Goal: Check status: Check status

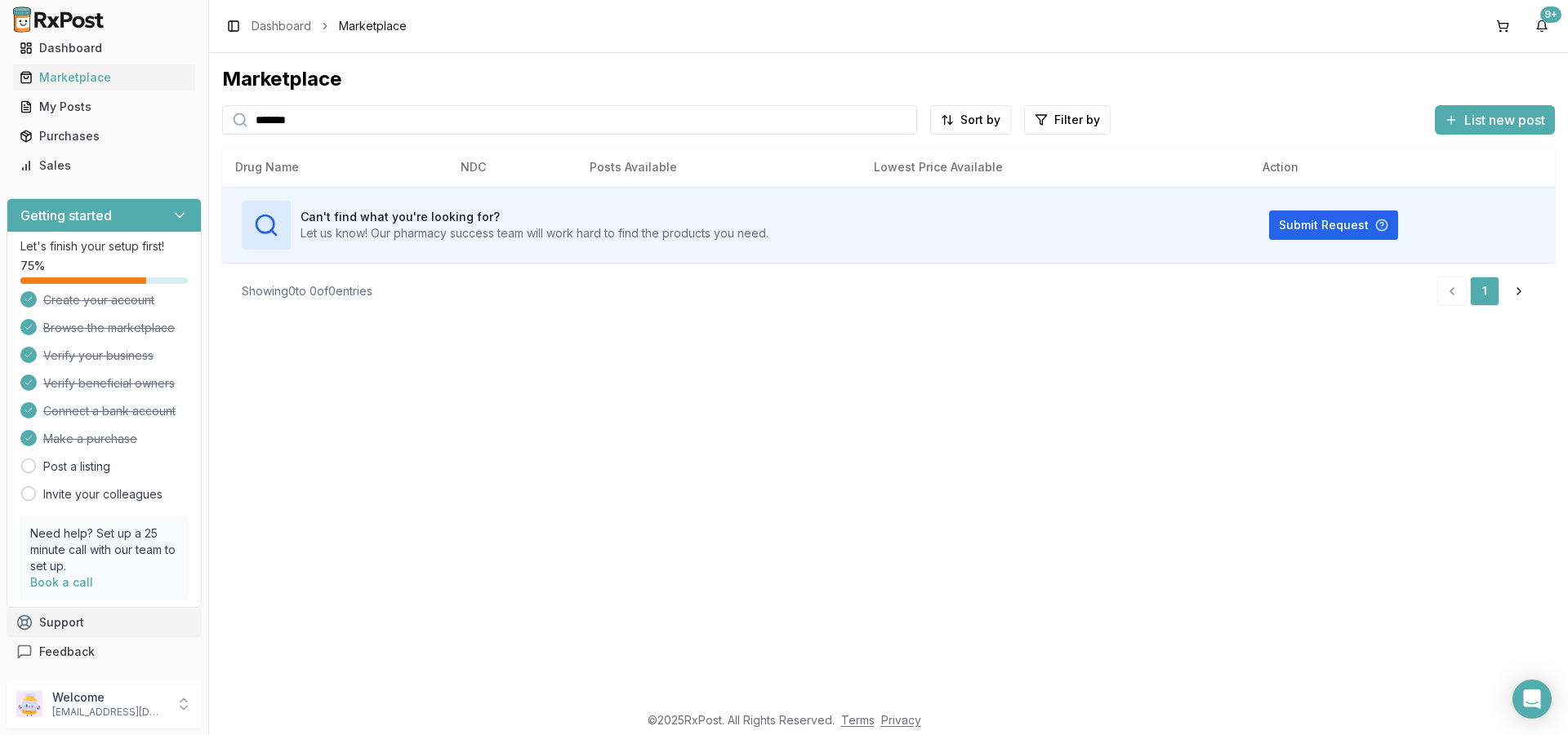
scroll to position [53, 0]
click at [181, 702] on icon at bounding box center [183, 704] width 17 height 17
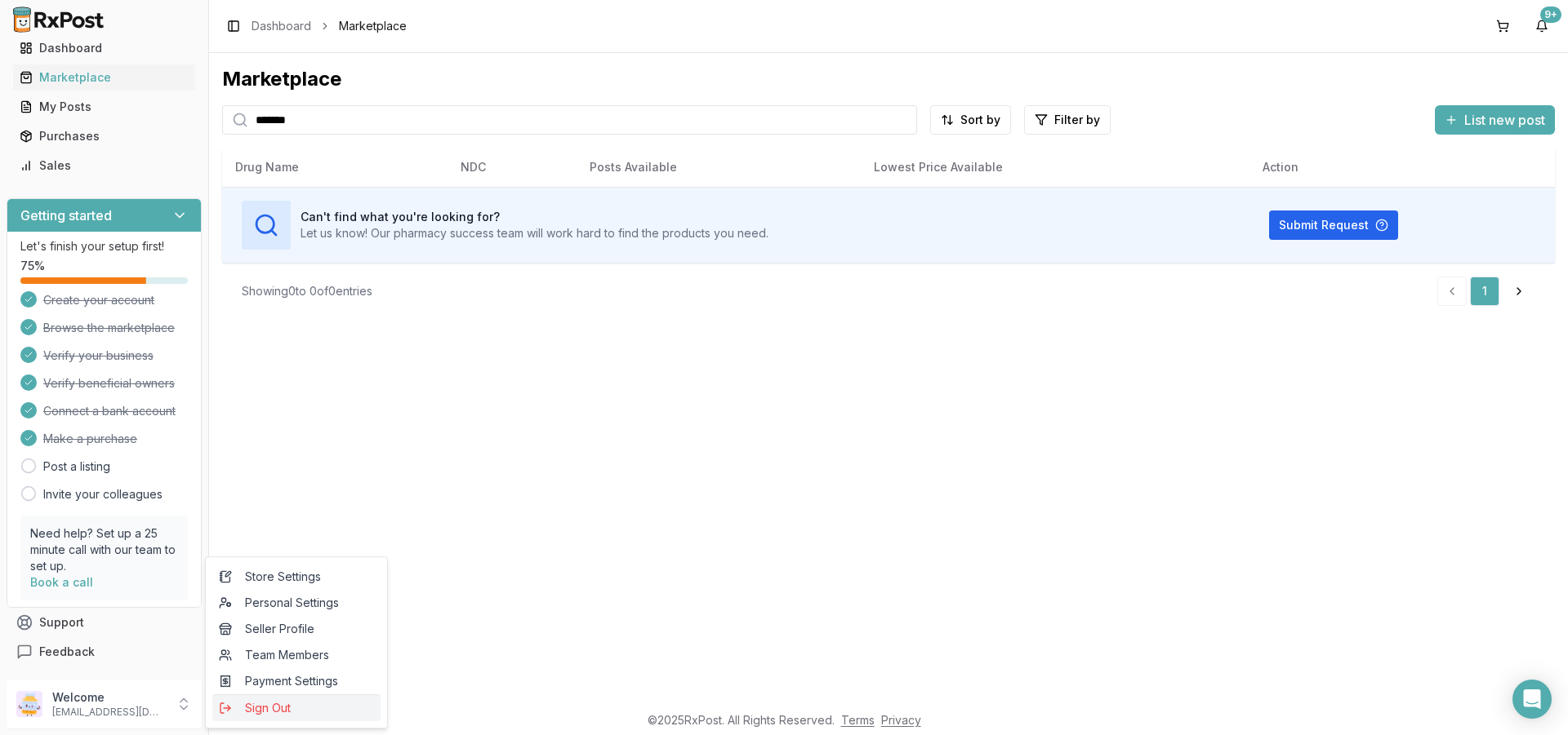
click at [280, 710] on span "Sign Out" at bounding box center [296, 709] width 155 height 17
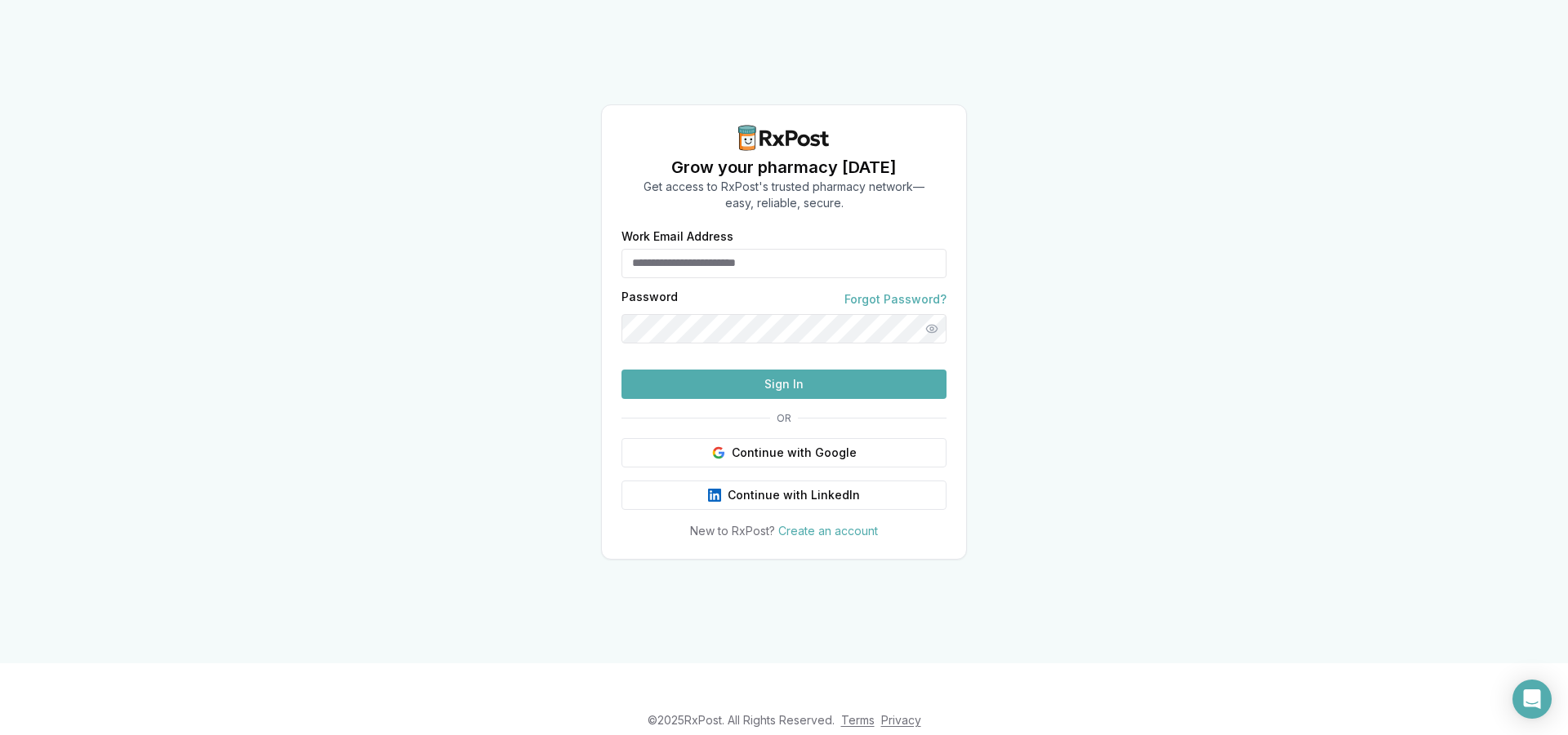
click at [696, 249] on input "Work Email Address" at bounding box center [784, 263] width 325 height 29
type input "**********"
click at [769, 399] on button "Sign In" at bounding box center [784, 384] width 325 height 29
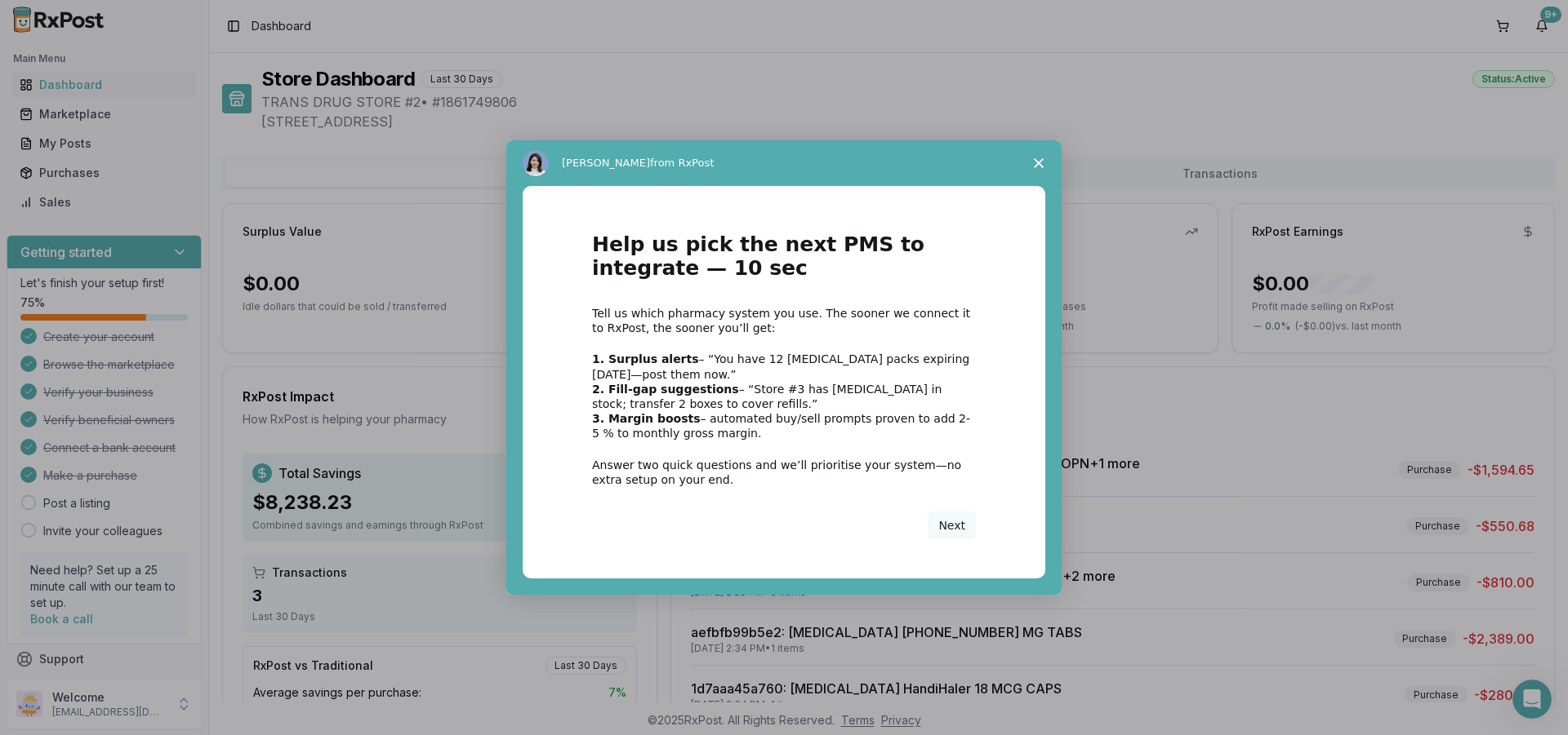
click at [1039, 158] on span "Close survey" at bounding box center [1039, 163] width 46 height 46
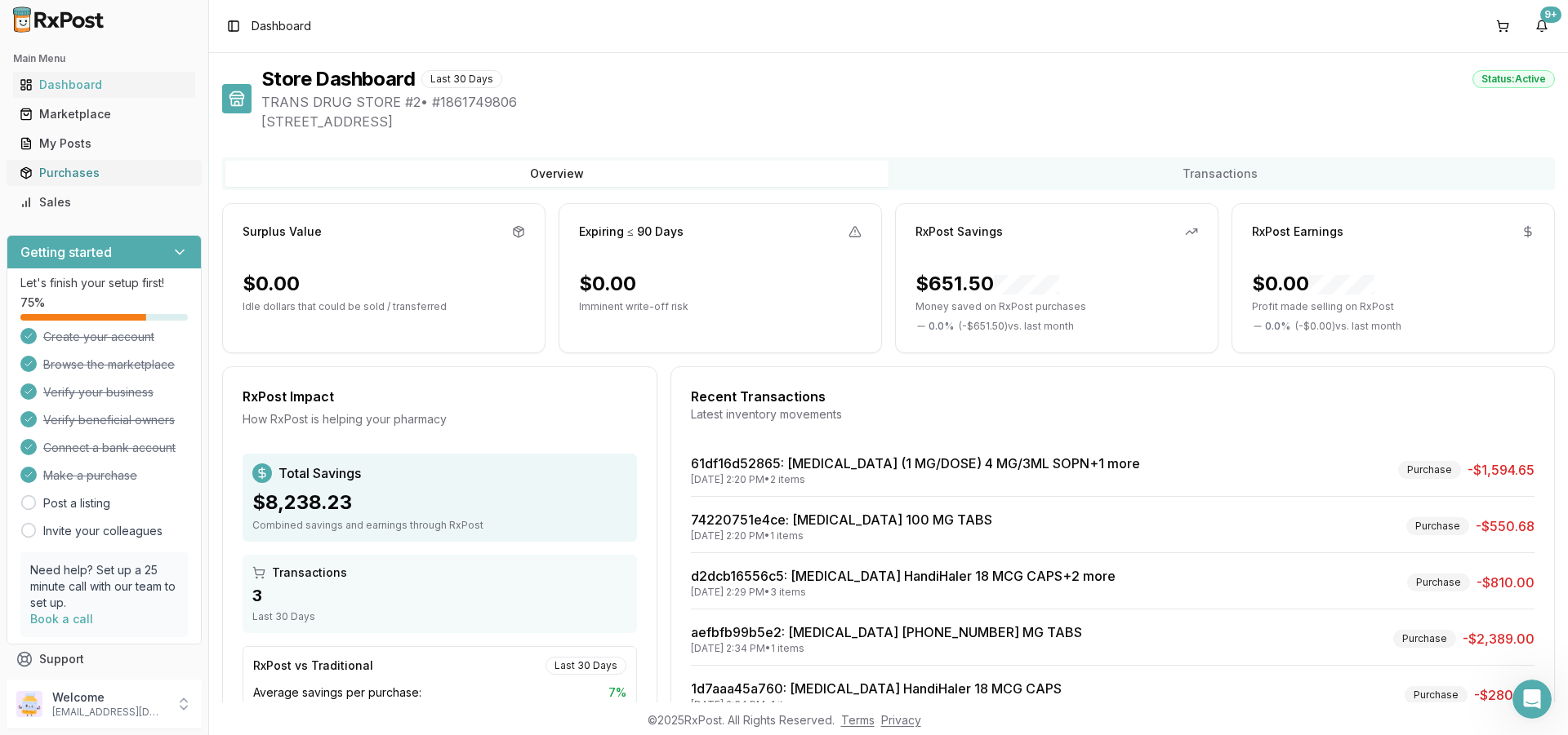
click at [71, 174] on div "Purchases" at bounding box center [104, 173] width 169 height 17
click at [66, 171] on div "Purchases" at bounding box center [104, 173] width 169 height 17
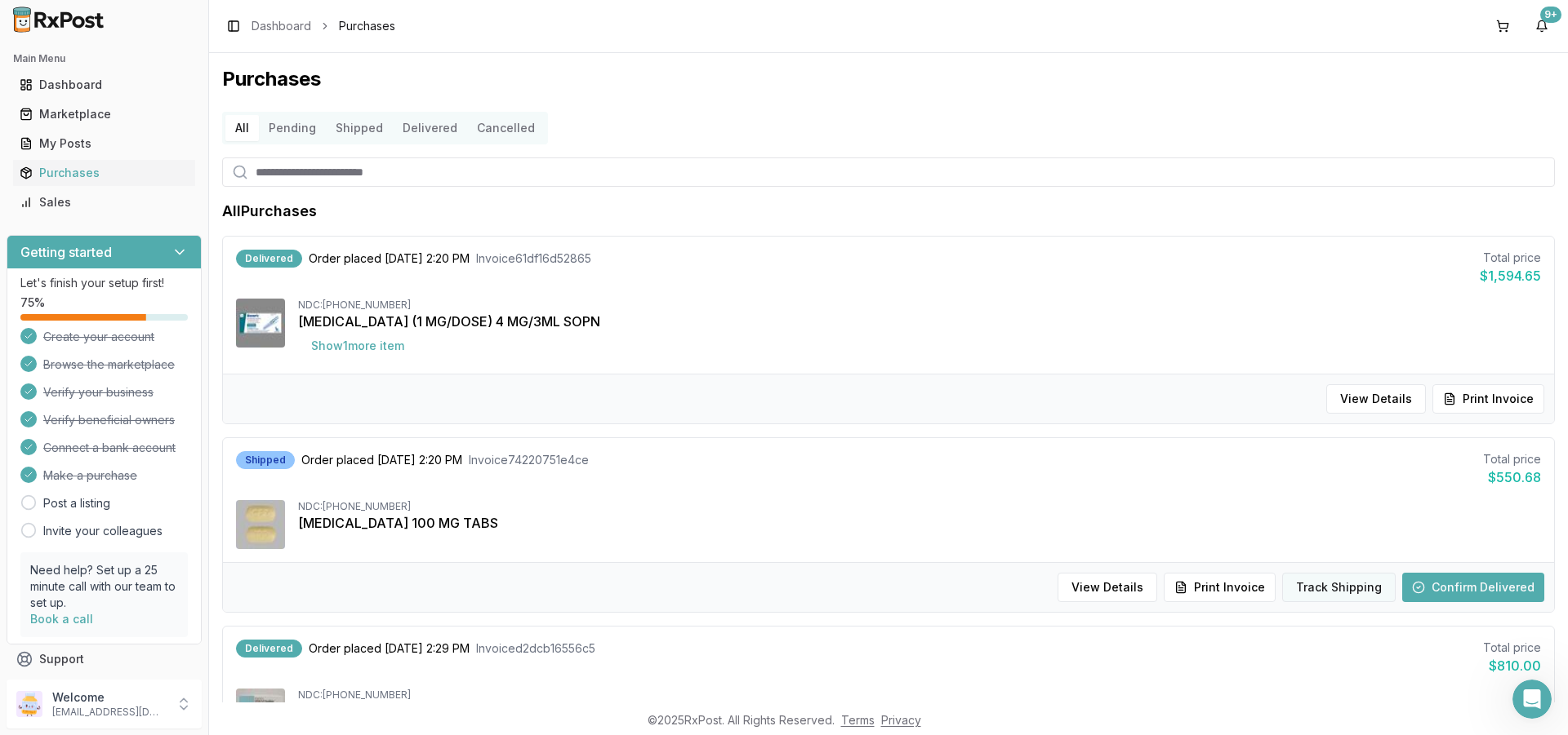
click at [1338, 583] on button "Track Shipping" at bounding box center [1339, 587] width 114 height 29
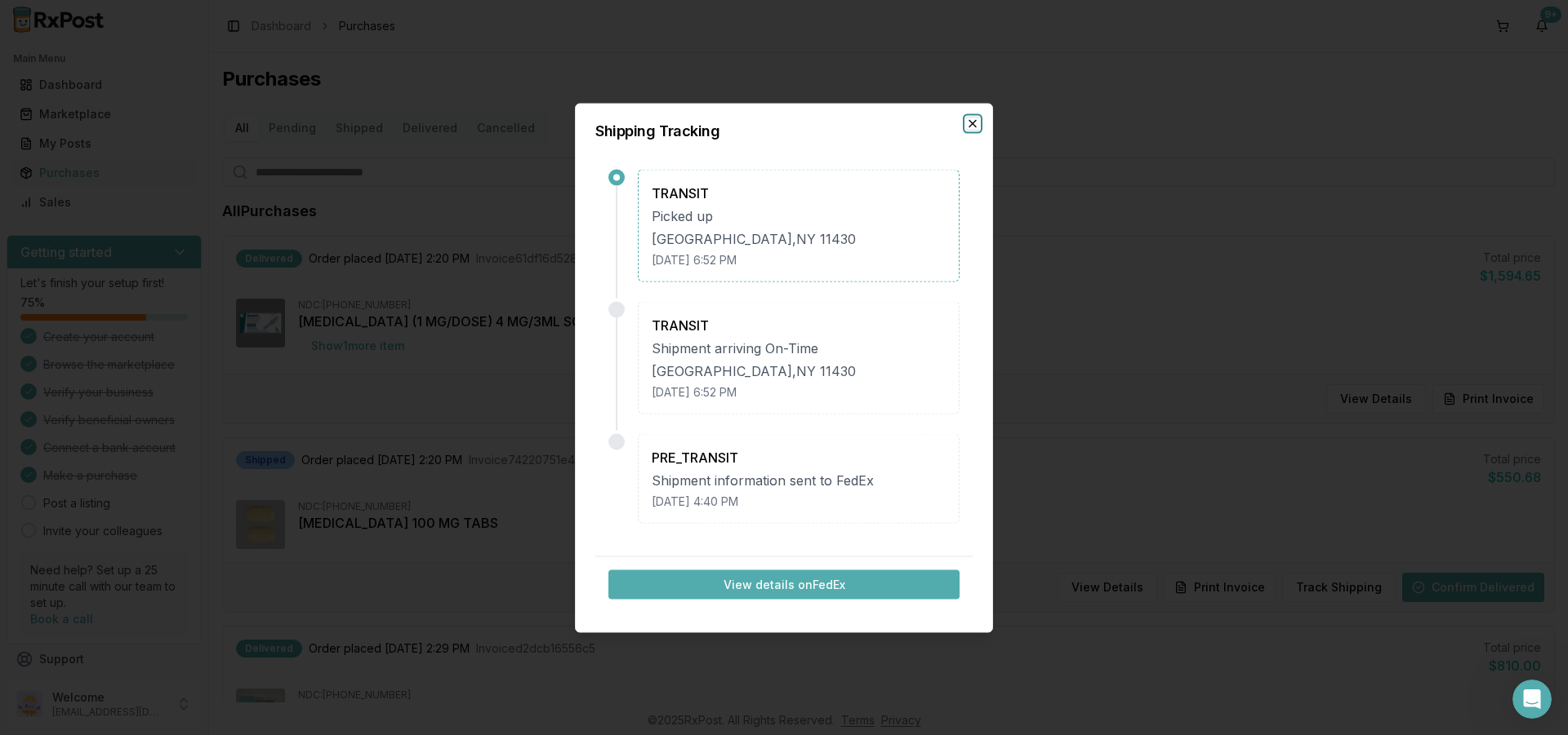
click at [970, 121] on icon "button" at bounding box center [972, 122] width 6 height 6
